Goal: Task Accomplishment & Management: Manage account settings

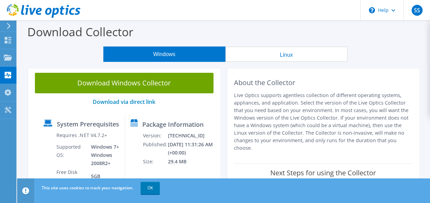
click at [417, 61] on div "Windows Linux" at bounding box center [225, 54] width 403 height 15
click at [24, 73] on div "Collectors" at bounding box center [34, 75] width 37 height 17
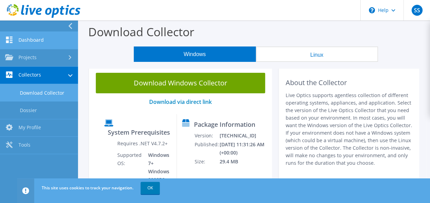
click at [45, 45] on link "Dashboard" at bounding box center [39, 40] width 78 height 17
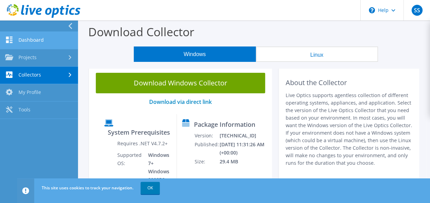
click at [45, 45] on link "Dashboard" at bounding box center [39, 40] width 78 height 17
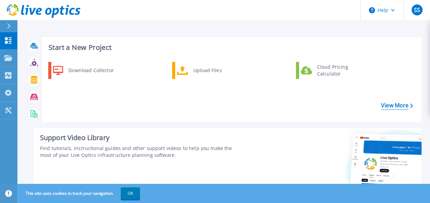
click at [388, 102] on link "View More" at bounding box center [397, 105] width 32 height 7
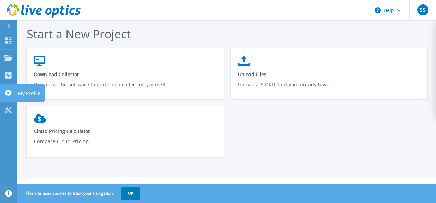
click at [10, 89] on link "My Profile My Profile" at bounding box center [8, 93] width 17 height 17
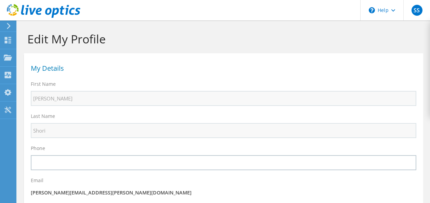
select select "101"
